Goal: Obtain resource: Download file/media

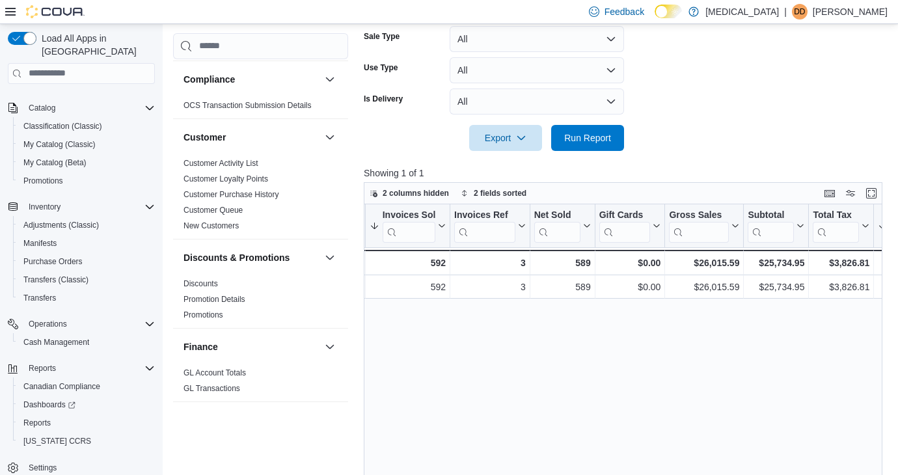
scroll to position [78, 0]
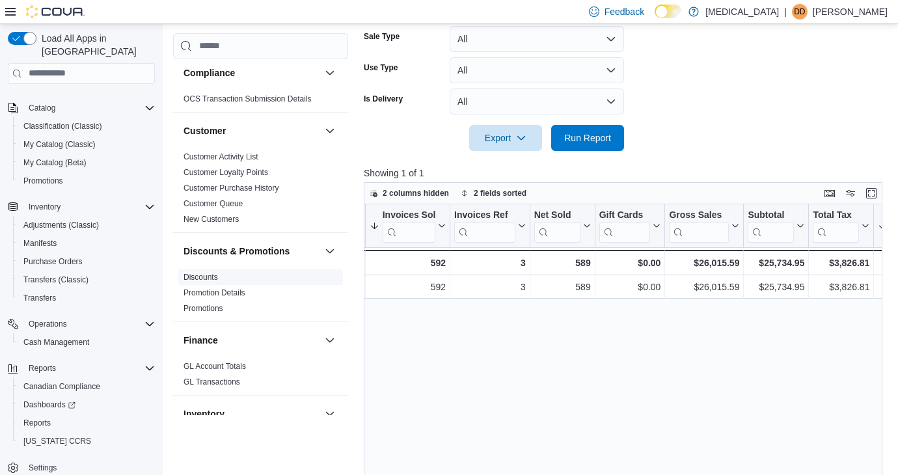
click at [204, 278] on link "Discounts" at bounding box center [200, 276] width 34 height 9
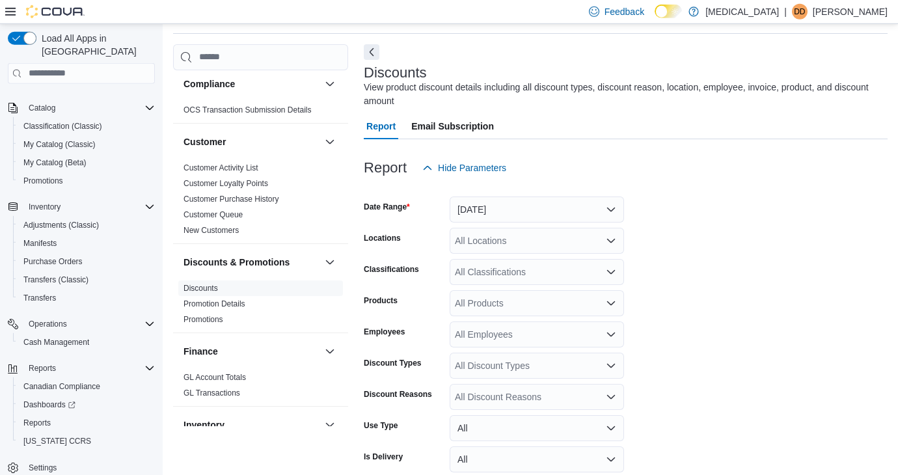
scroll to position [44, 0]
click at [485, 204] on button "[DATE]" at bounding box center [537, 209] width 174 height 26
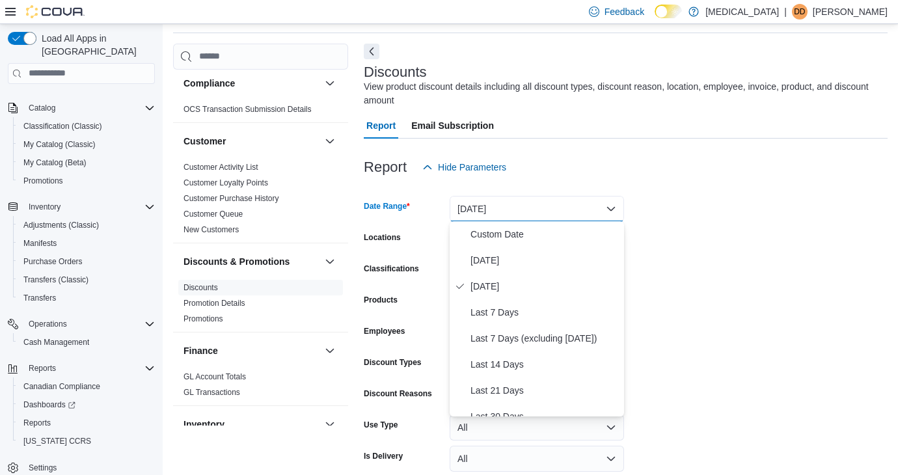
click at [529, 169] on div "Report Hide Parameters" at bounding box center [626, 167] width 524 height 26
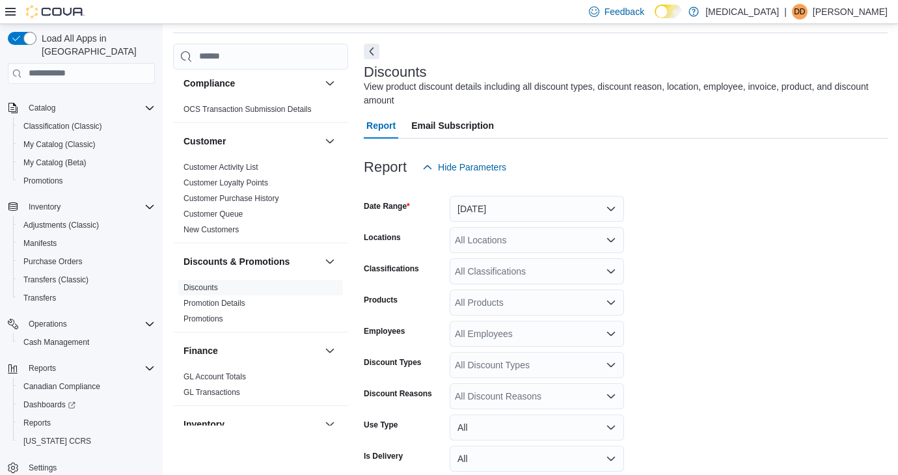
click at [524, 249] on div "All Locations" at bounding box center [537, 240] width 174 height 26
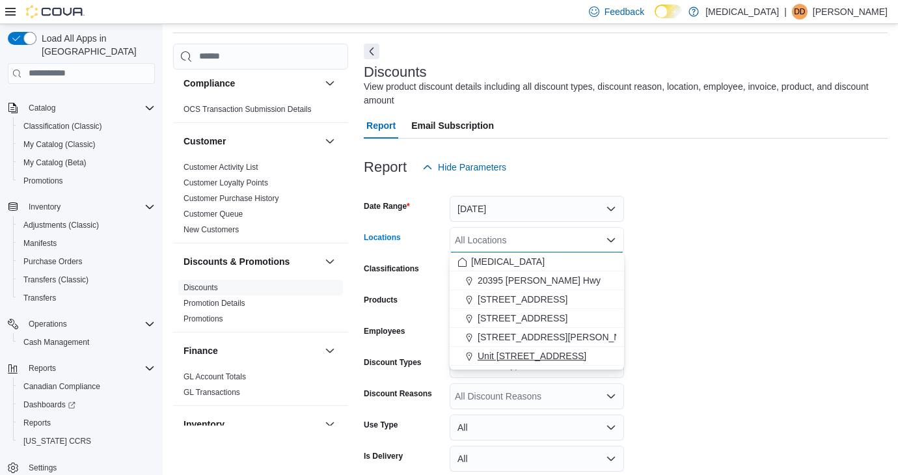
click at [537, 356] on span "Unit [STREET_ADDRESS]" at bounding box center [532, 355] width 109 height 13
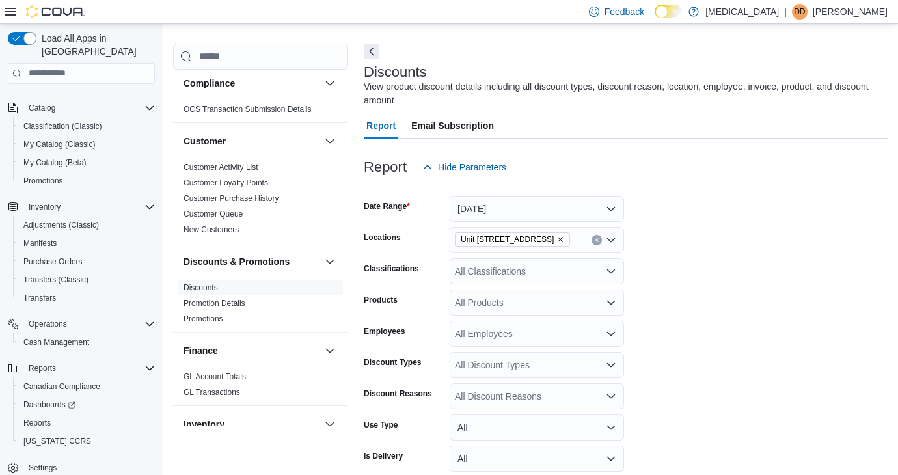
click at [731, 349] on form "Date Range [DATE] Locations Unit [STREET_ADDRESS] Classifications All Classific…" at bounding box center [626, 359] width 524 height 359
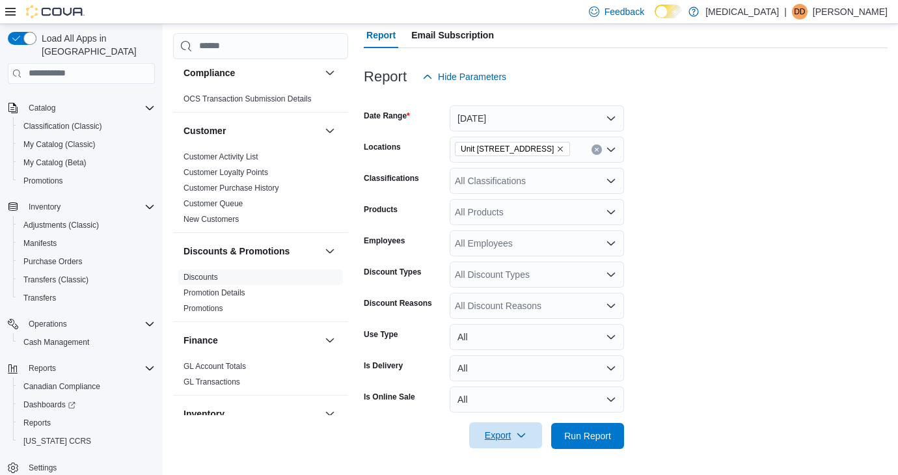
click at [507, 437] on span "Export" at bounding box center [505, 435] width 57 height 26
click at [513, 350] on button "Export to Excel" at bounding box center [507, 360] width 74 height 26
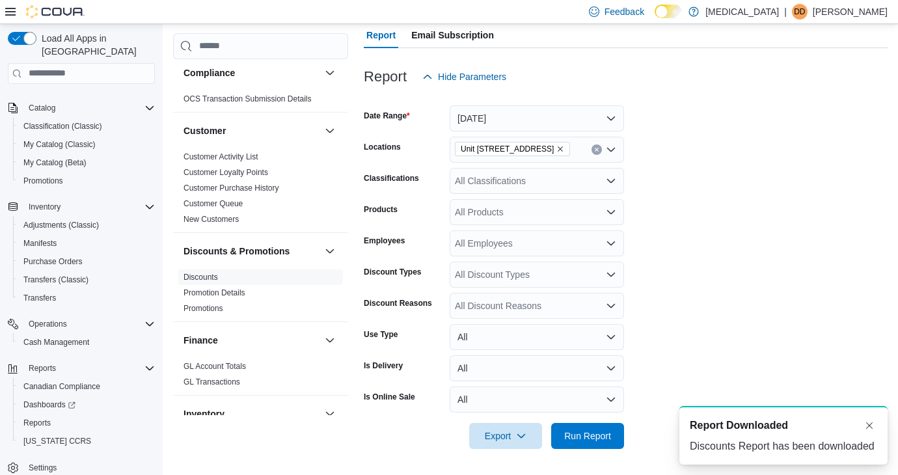
scroll to position [0, 0]
